Goal: Information Seeking & Learning: Learn about a topic

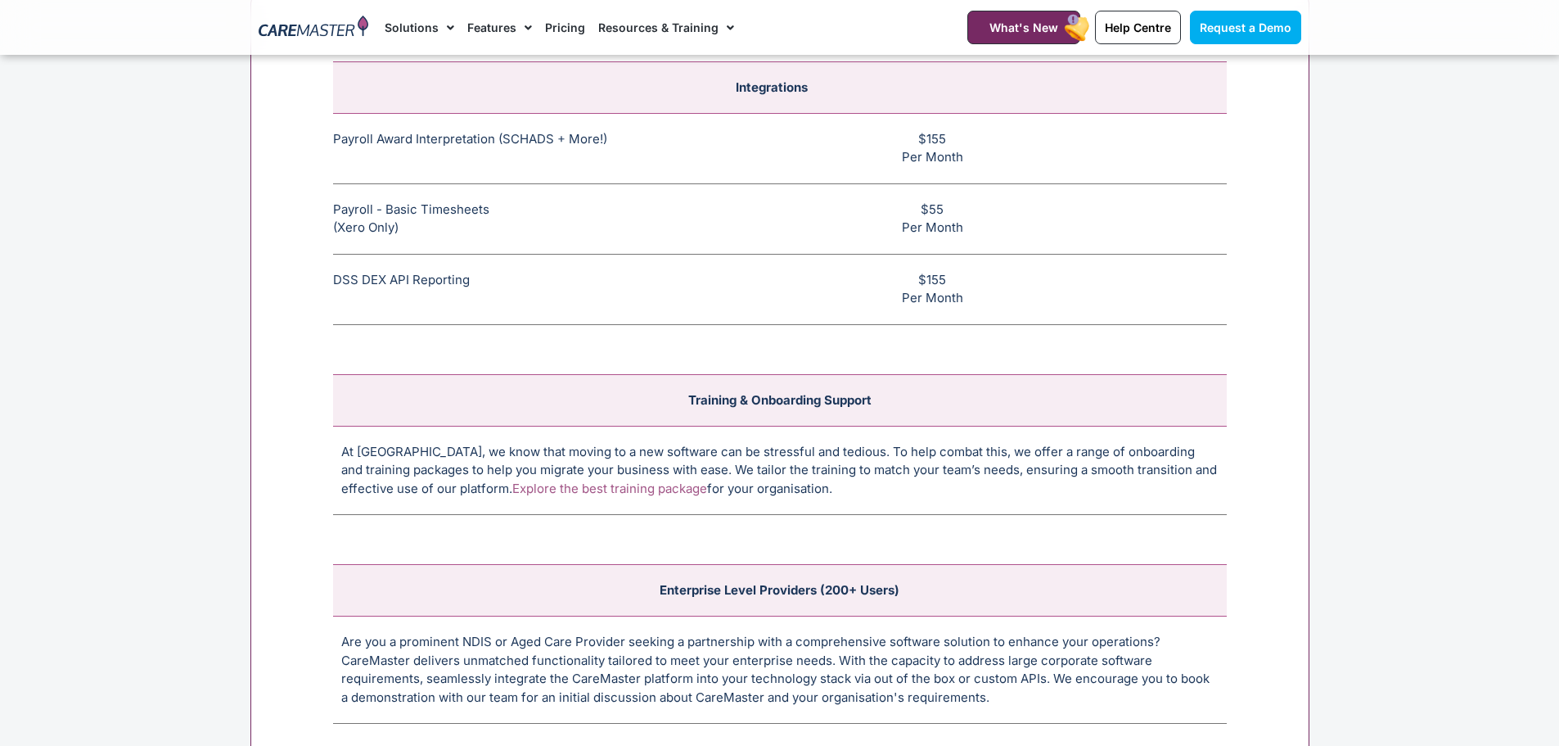
scroll to position [6303, 0]
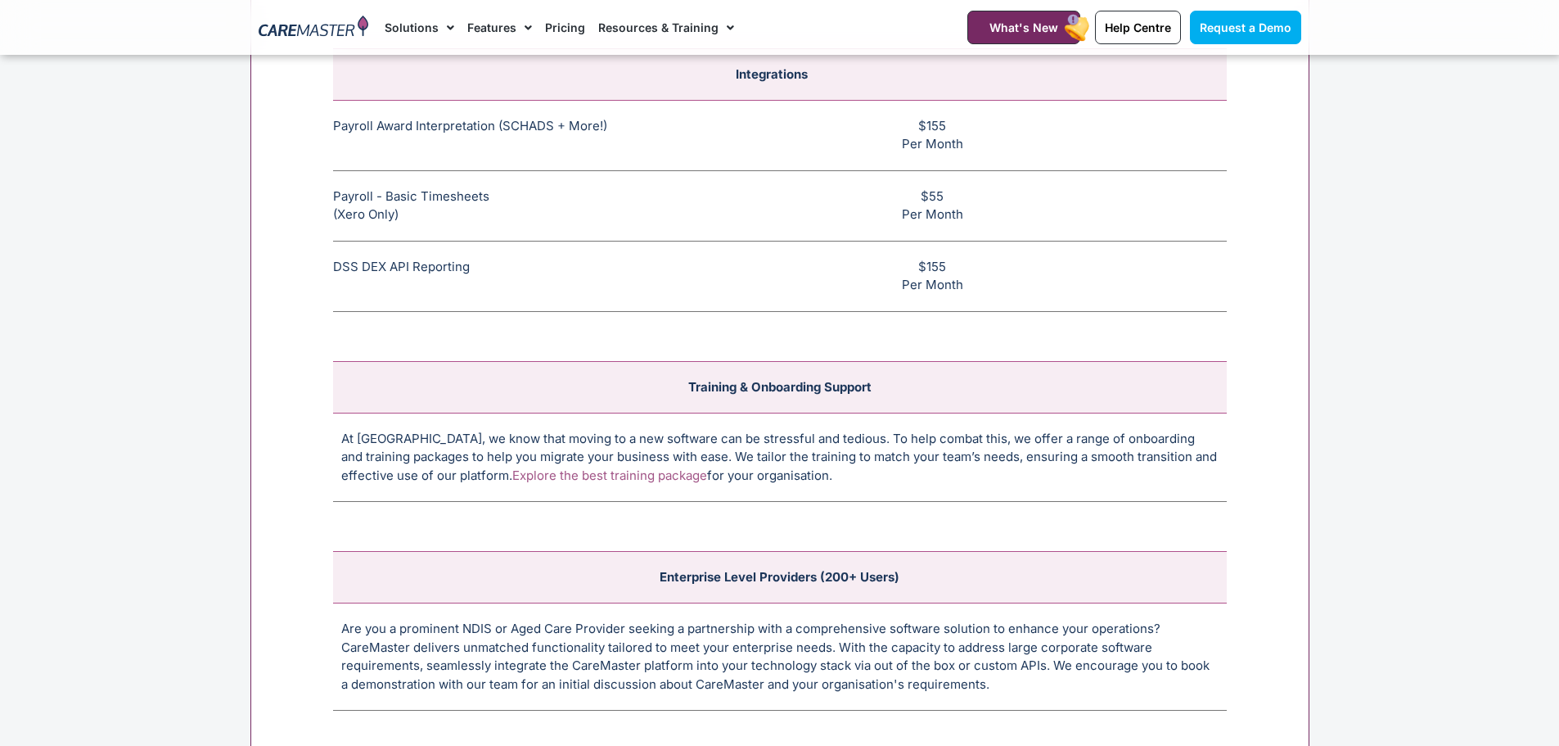
click at [378, 216] on td "Payroll - Basic Timesheets (Xero Only) The basic payroll feature allows timeshe…" at bounding box center [494, 205] width 322 height 70
drag, startPoint x: 954, startPoint y: 190, endPoint x: 882, endPoint y: 190, distance: 71.2
click at [882, 190] on td "$55 Per Month" at bounding box center [941, 205] width 572 height 70
drag, startPoint x: 323, startPoint y: 127, endPoint x: 613, endPoint y: 149, distance: 290.6
click at [613, 149] on div "Integrations Payroll Award Interpretation (SCHADS + More!) The SCHADS Award int…" at bounding box center [779, 380] width 1059 height 796
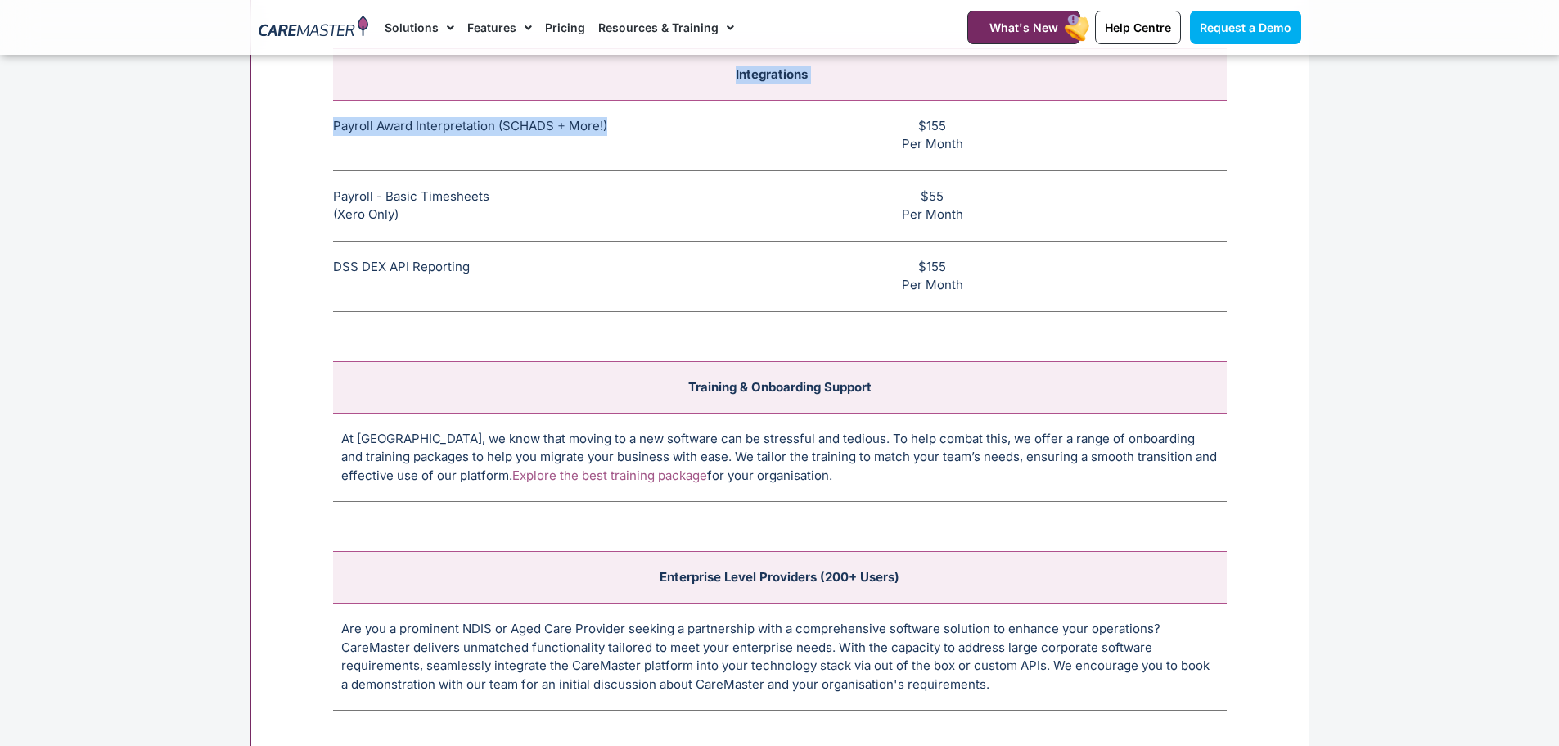
click at [239, 300] on section "Integrations Payroll Award Interpretation (SCHADS + More!) The SCHADS Award int…" at bounding box center [779, 408] width 1559 height 869
drag, startPoint x: 245, startPoint y: 297, endPoint x: 260, endPoint y: 245, distance: 54.7
click at [260, 245] on div "Integrations Payroll Award Interpretation (SCHADS + More!) The SCHADS Award int…" at bounding box center [779, 380] width 1059 height 796
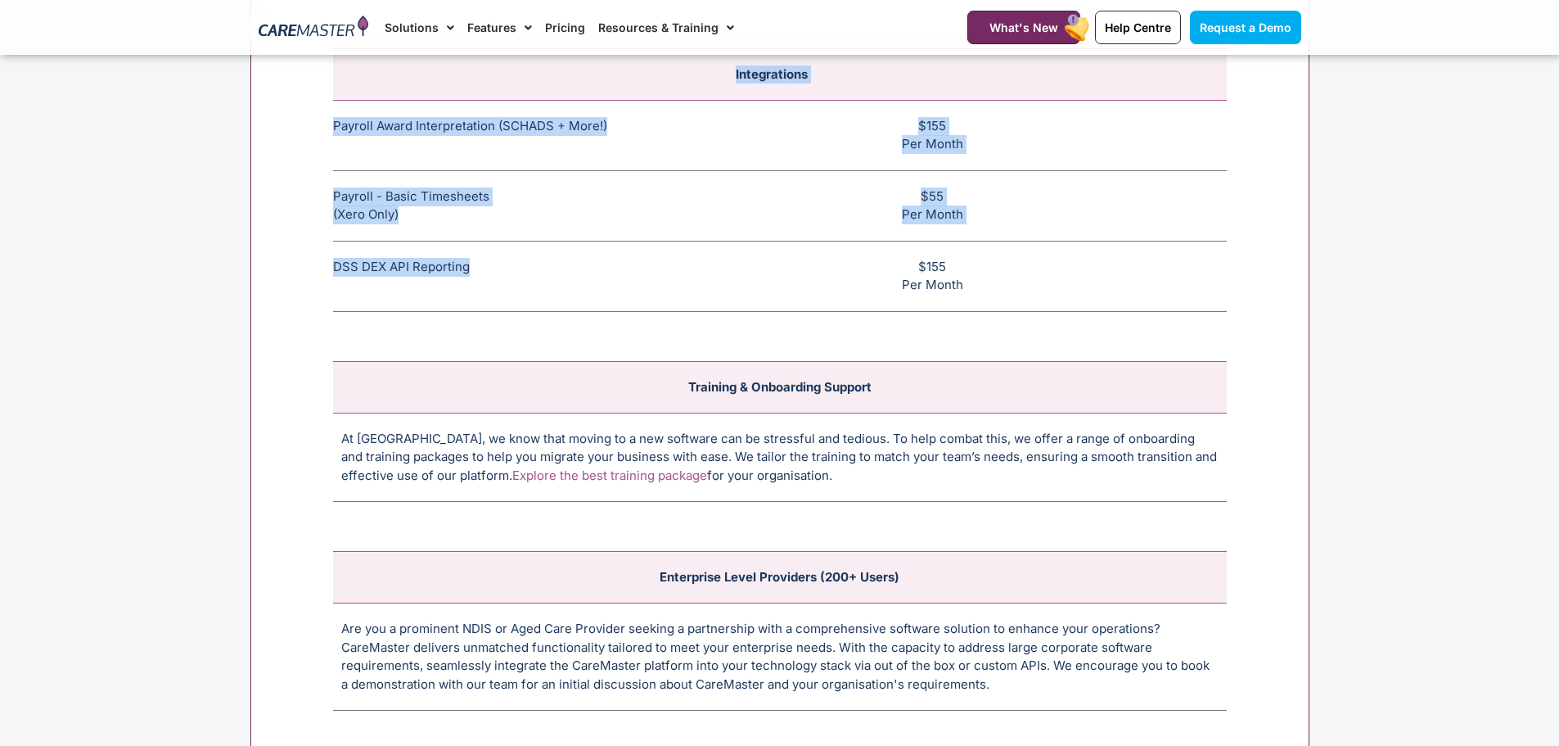
drag, startPoint x: 315, startPoint y: 269, endPoint x: 493, endPoint y: 280, distance: 178.0
click at [493, 280] on div "Integrations Payroll Award Interpretation (SCHADS + More!) The SCHADS Award int…" at bounding box center [779, 380] width 1059 height 796
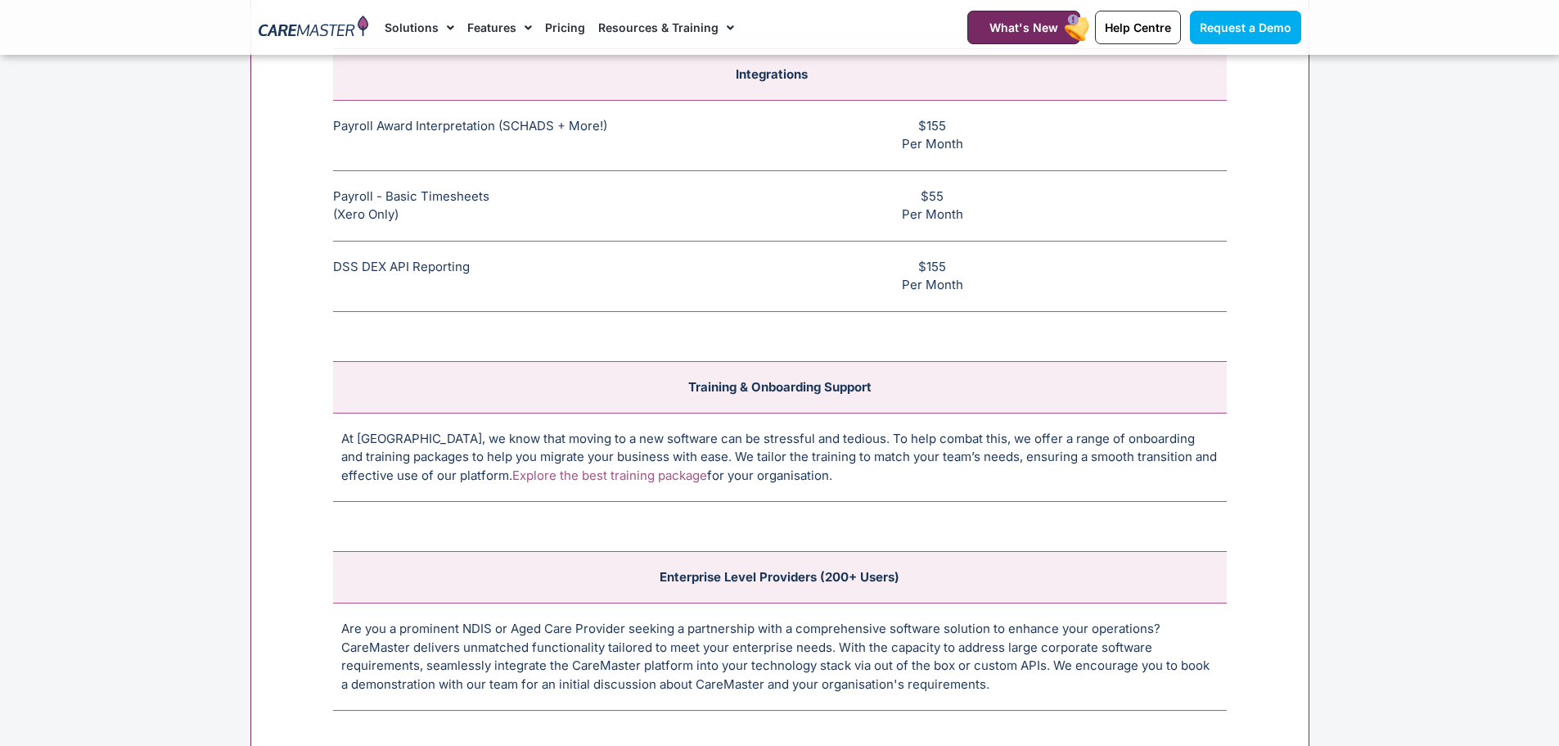
click at [491, 271] on td "DSS DEX API Reporting This feature allows CHSP and DSS services to be reported …" at bounding box center [494, 276] width 322 height 70
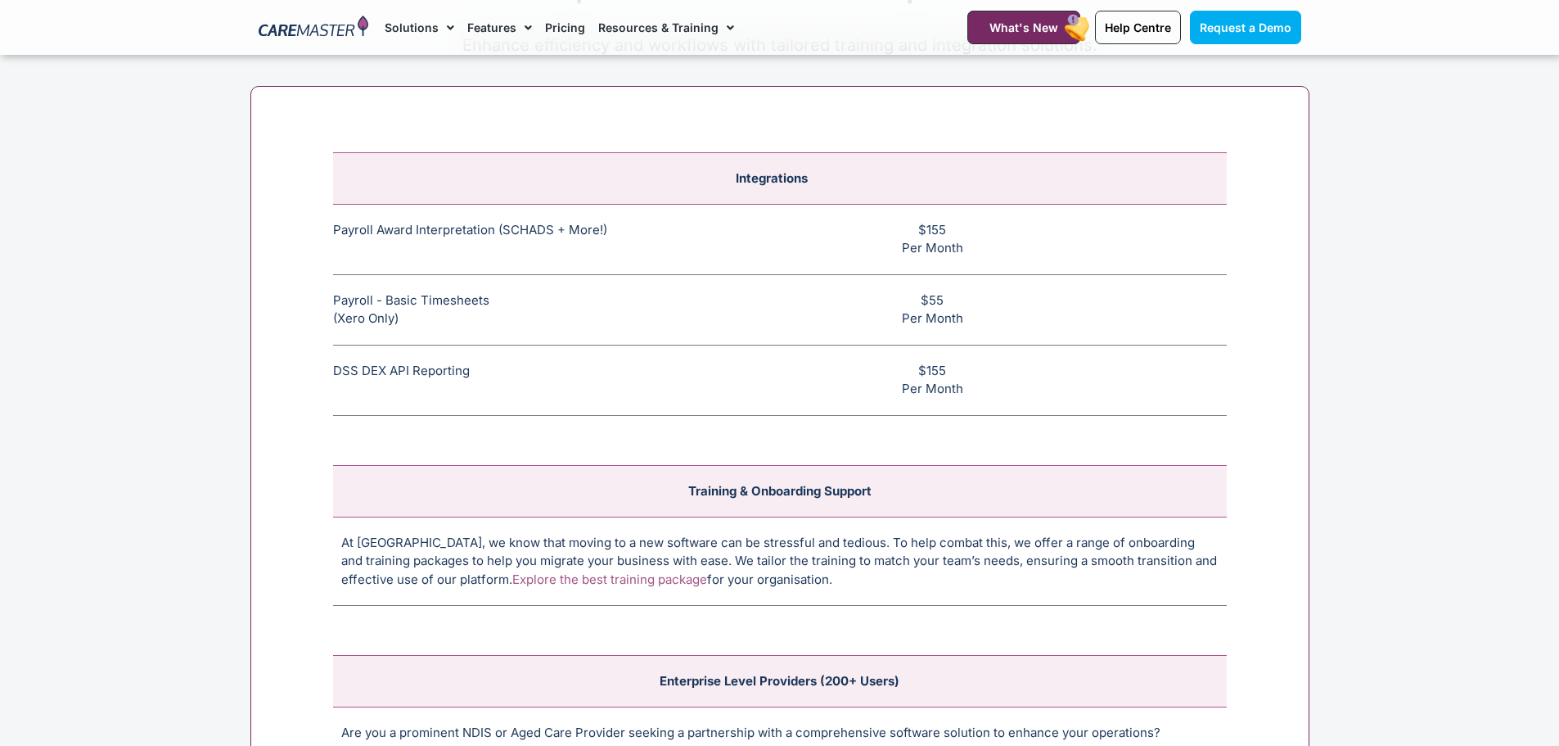
scroll to position [6140, 0]
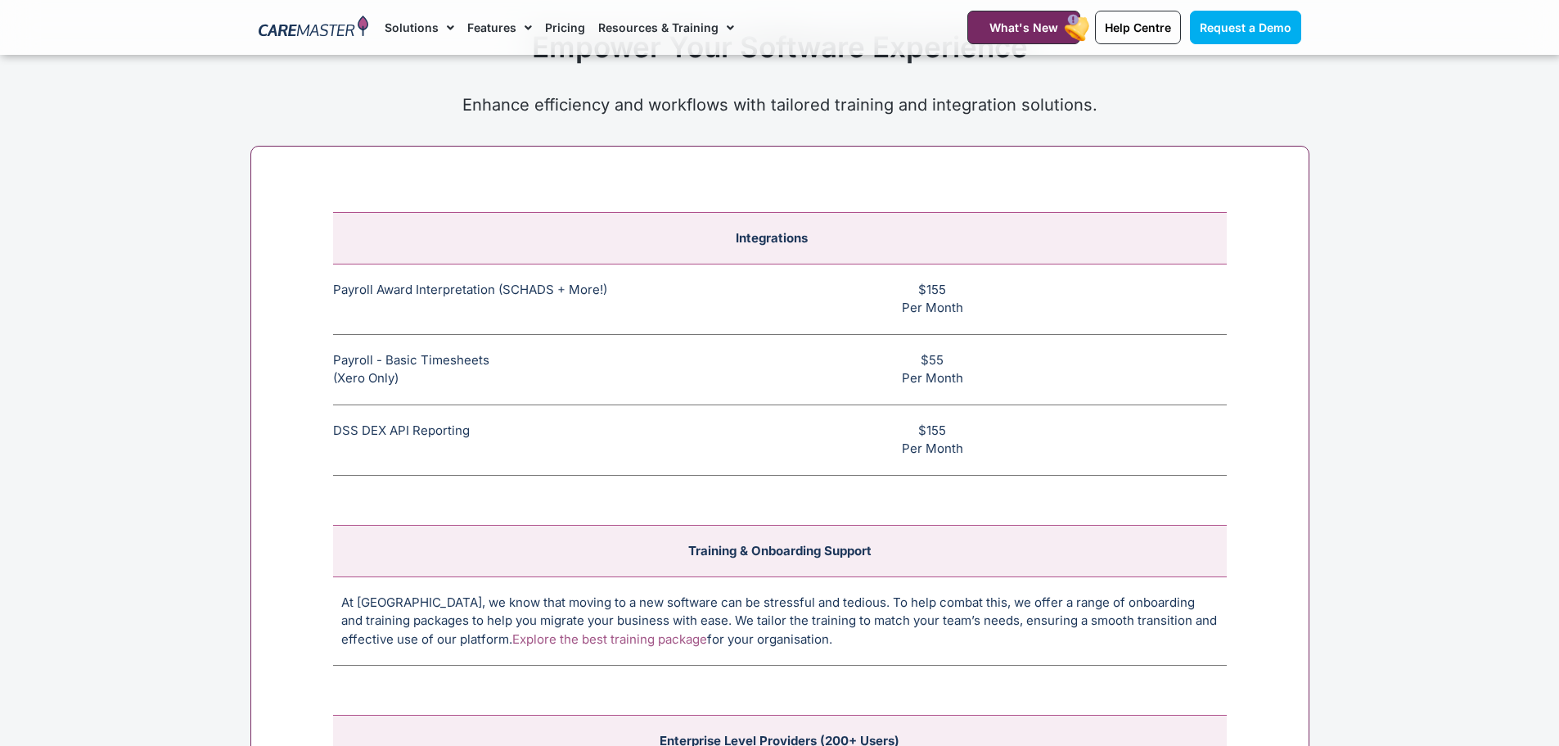
click at [520, 431] on td "DSS DEX API Reporting This feature allows CHSP and DSS services to be reported …" at bounding box center [494, 439] width 322 height 70
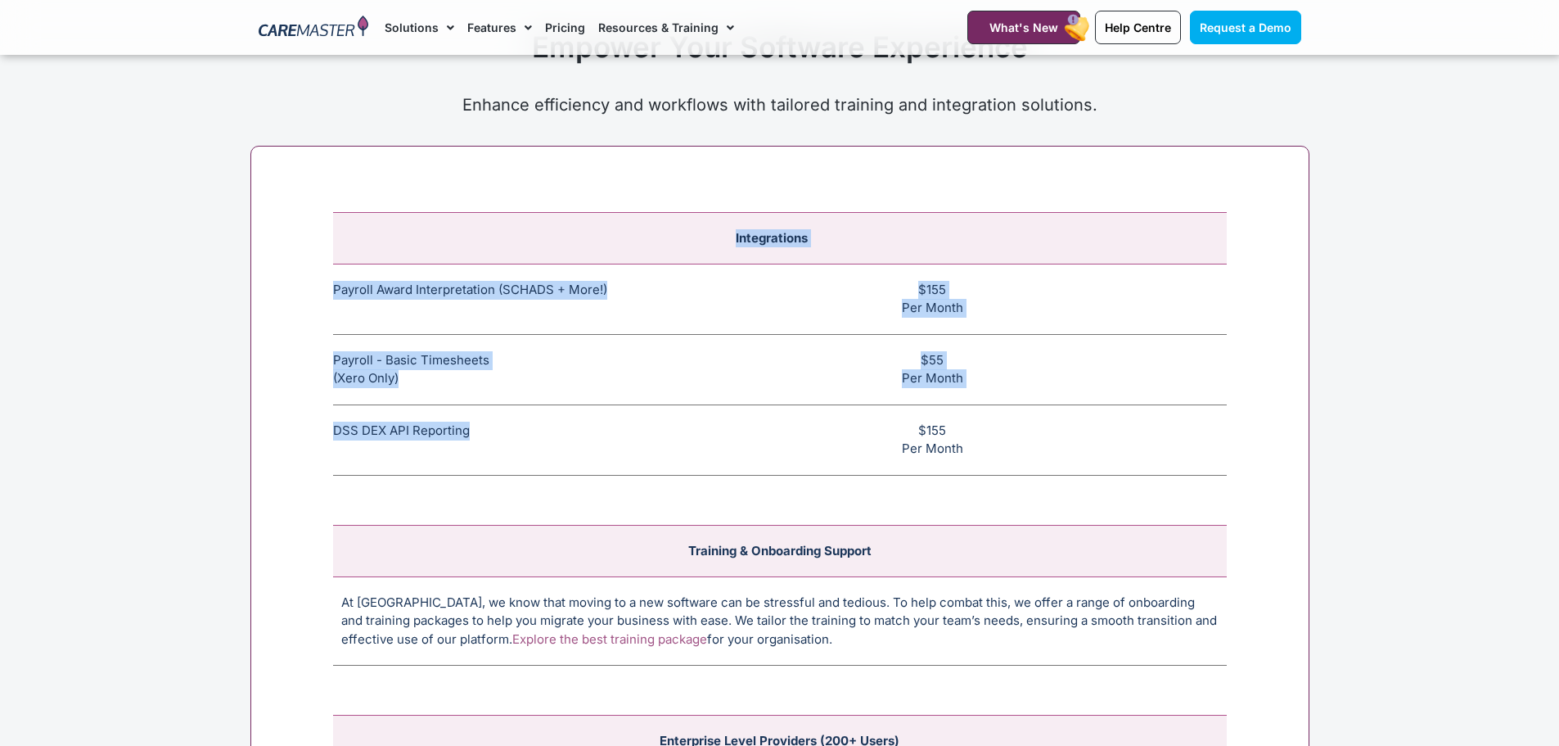
drag, startPoint x: 519, startPoint y: 431, endPoint x: 330, endPoint y: 442, distance: 189.4
click at [330, 442] on div "Integrations Payroll Award Interpretation (SCHADS + More!) The SCHADS Award int…" at bounding box center [779, 544] width 1059 height 796
click at [387, 432] on td "DSS DEX API Reporting This feature allows CHSP and DSS services to be reported …" at bounding box center [494, 439] width 322 height 70
click at [468, 429] on td "DSS DEX API Reporting This feature allows CHSP and DSS services to be reported …" at bounding box center [494, 439] width 322 height 70
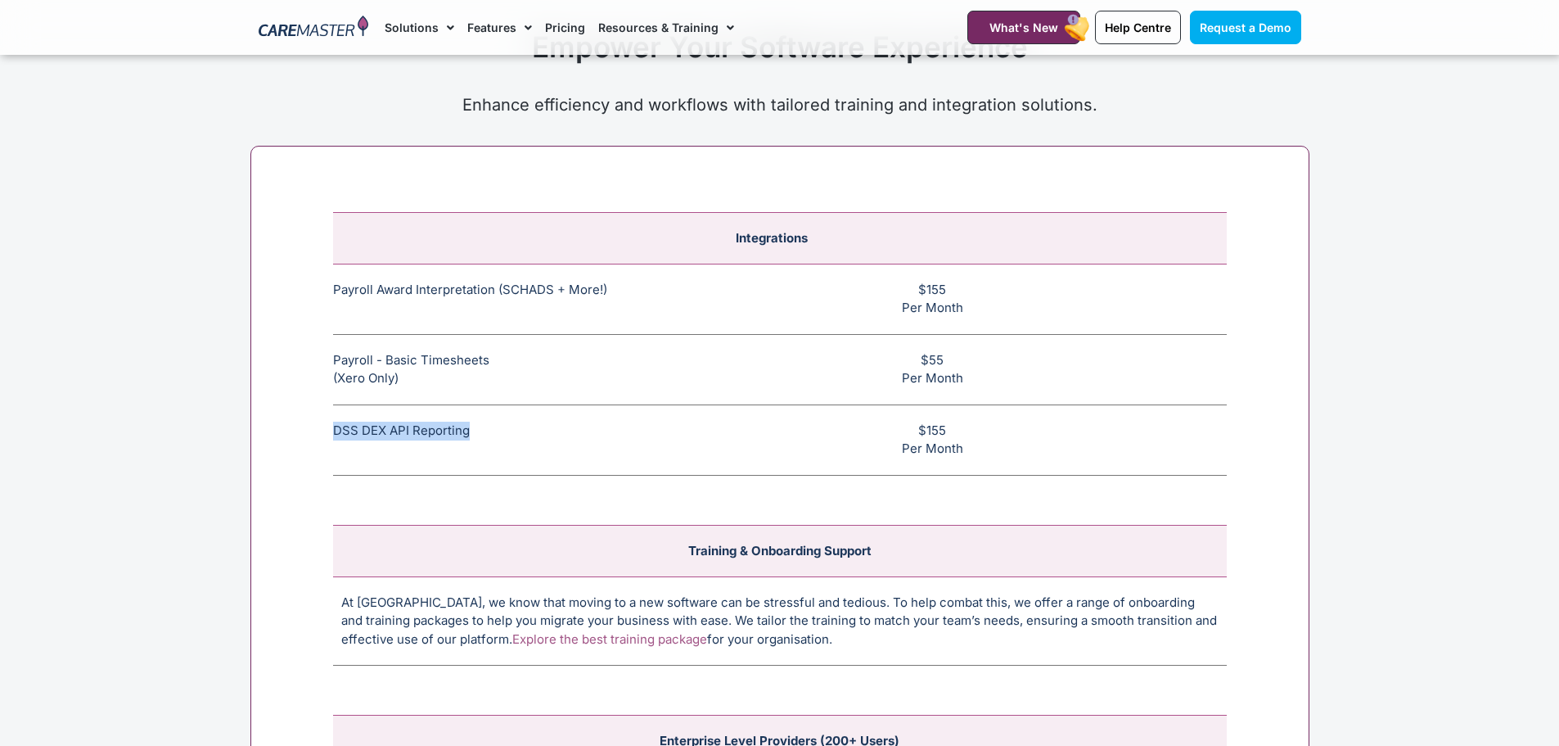
drag, startPoint x: 468, startPoint y: 429, endPoint x: 336, endPoint y: 432, distance: 131.8
click at [336, 432] on td "DSS DEX API Reporting This feature allows CHSP and DSS services to be reported …" at bounding box center [494, 439] width 322 height 70
click at [941, 436] on td "$155 Per Month" at bounding box center [941, 439] width 572 height 70
